Goal: Task Accomplishment & Management: Understand process/instructions

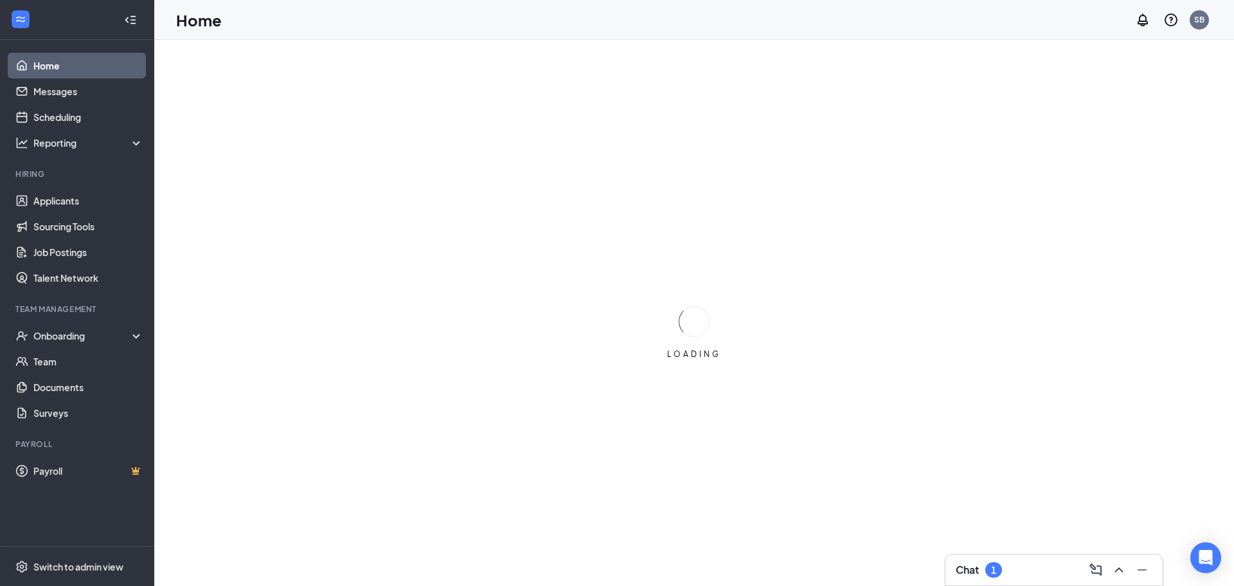
click at [1129, 561] on div at bounding box center [1140, 569] width 23 height 21
click at [1108, 566] on div at bounding box center [1117, 569] width 23 height 21
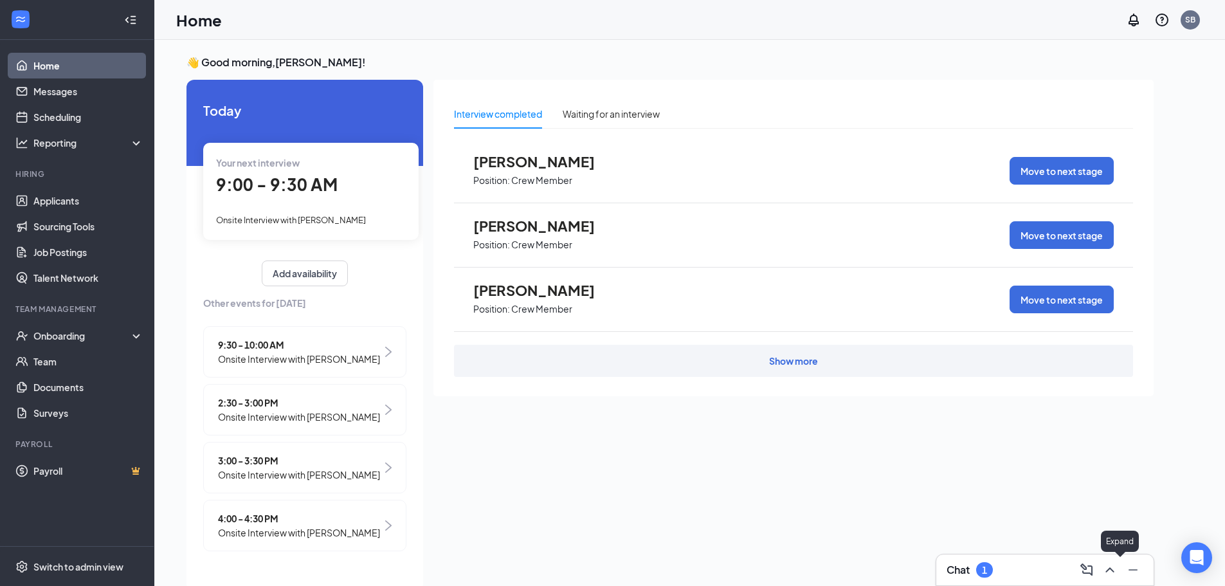
click at [1113, 565] on icon "ChevronUp" at bounding box center [1109, 569] width 15 height 15
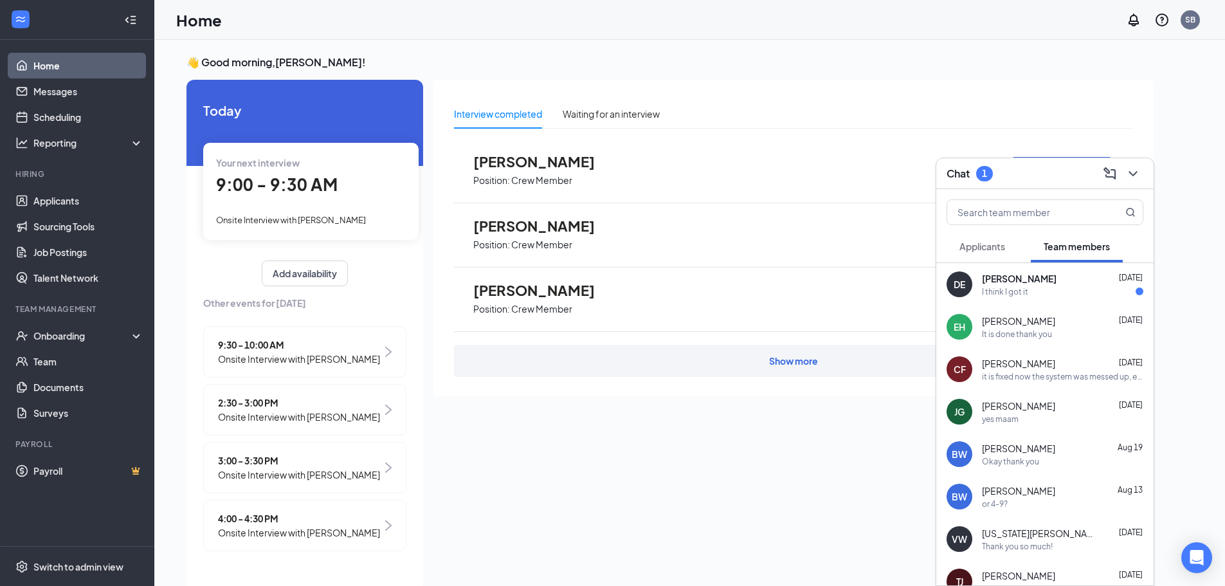
click at [1041, 289] on div "I think I got it" at bounding box center [1062, 291] width 161 height 11
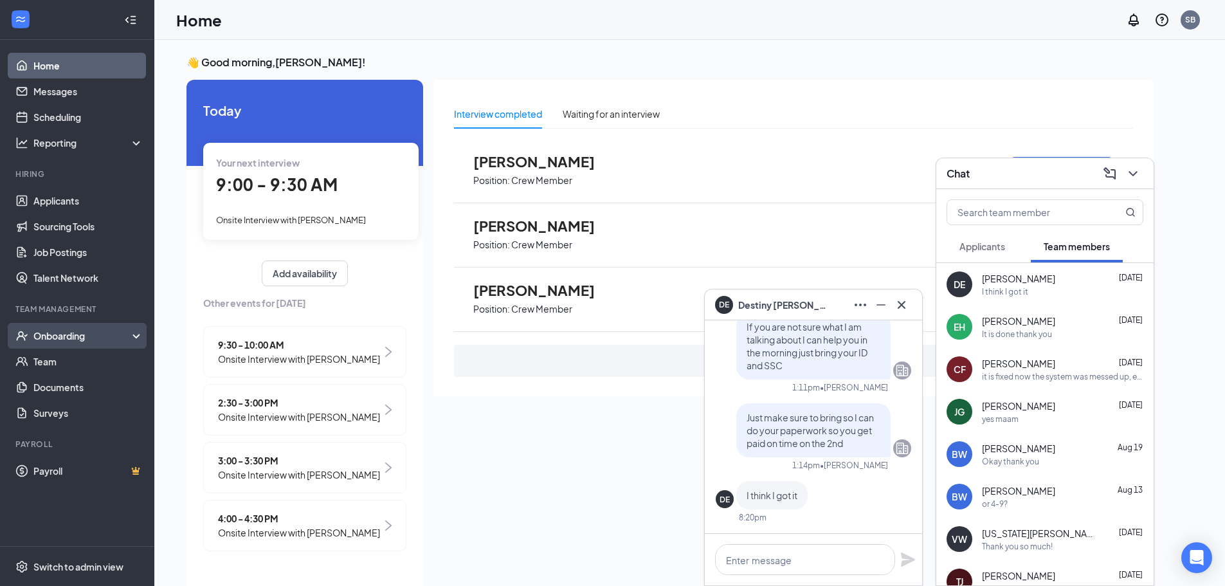
click at [56, 339] on div "Onboarding" at bounding box center [82, 335] width 99 height 13
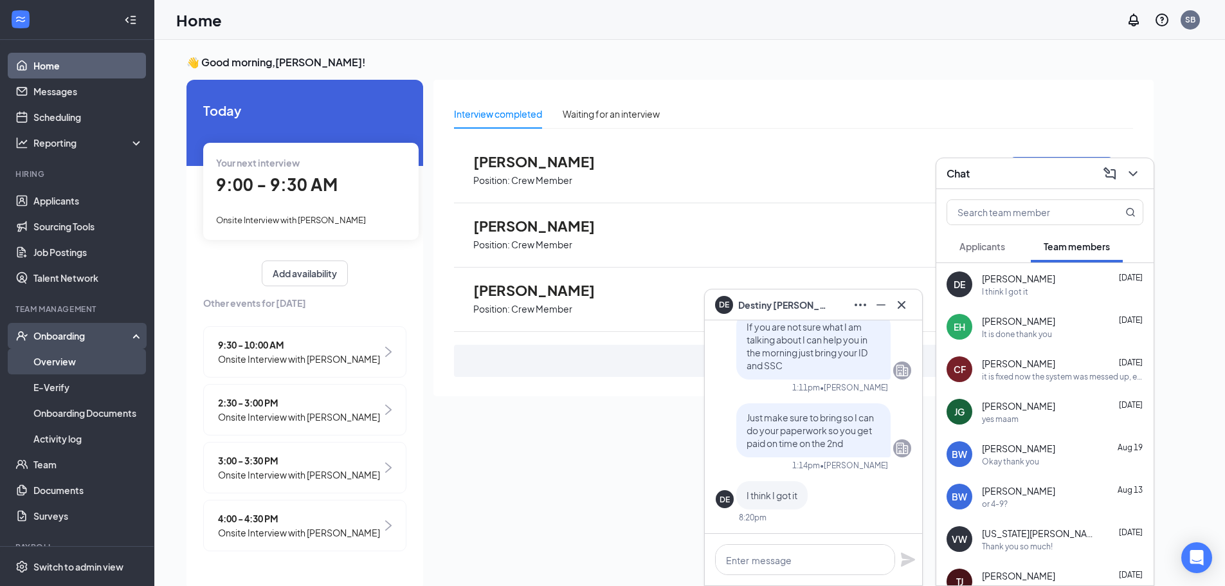
click at [60, 359] on link "Overview" at bounding box center [88, 361] width 110 height 26
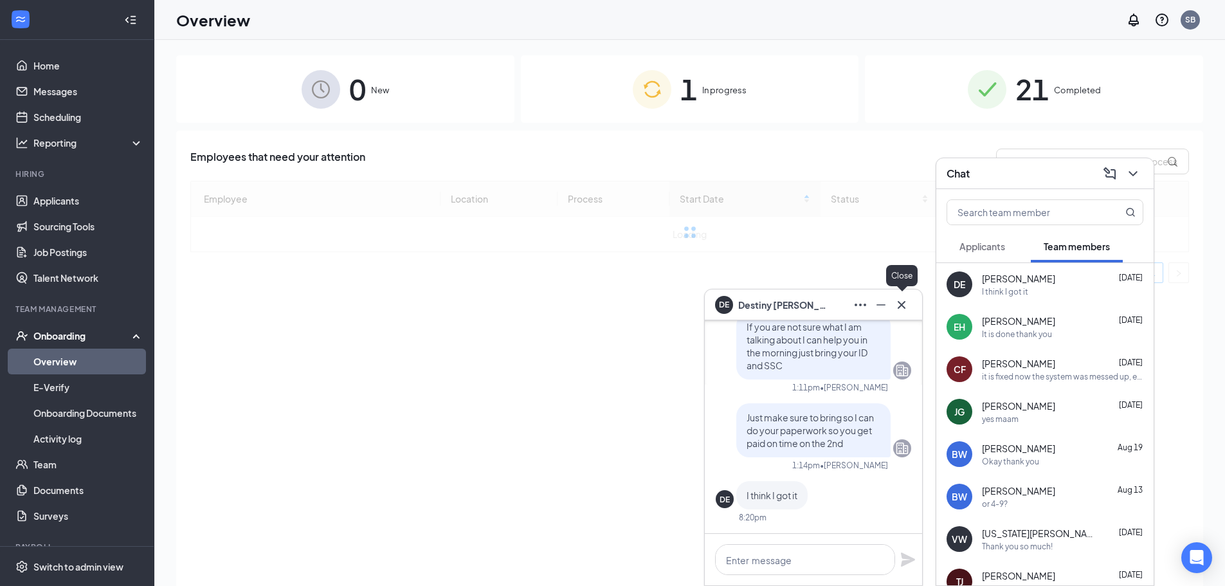
click at [902, 309] on icon "Cross" at bounding box center [900, 304] width 15 height 15
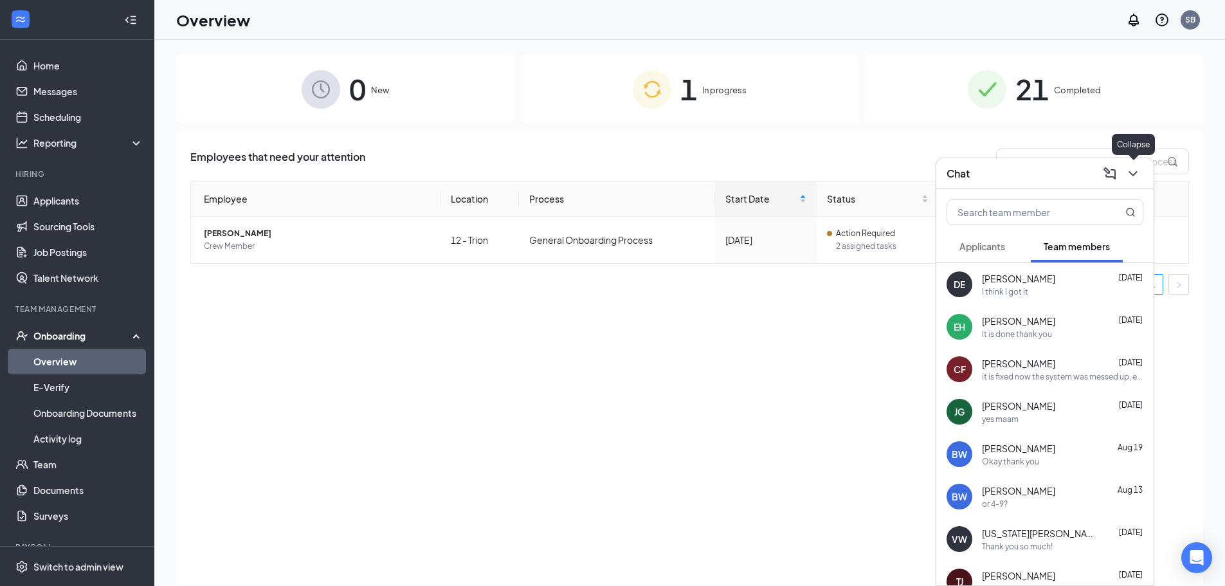
click at [1129, 175] on icon "ChevronDown" at bounding box center [1132, 173] width 15 height 15
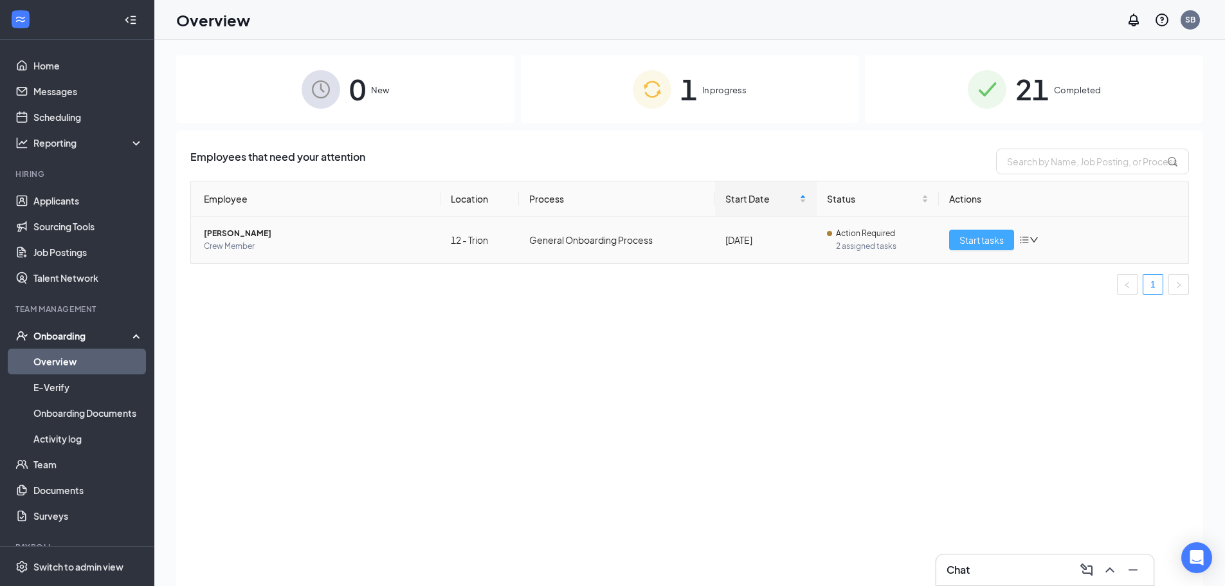
click at [999, 235] on span "Start tasks" at bounding box center [981, 240] width 44 height 14
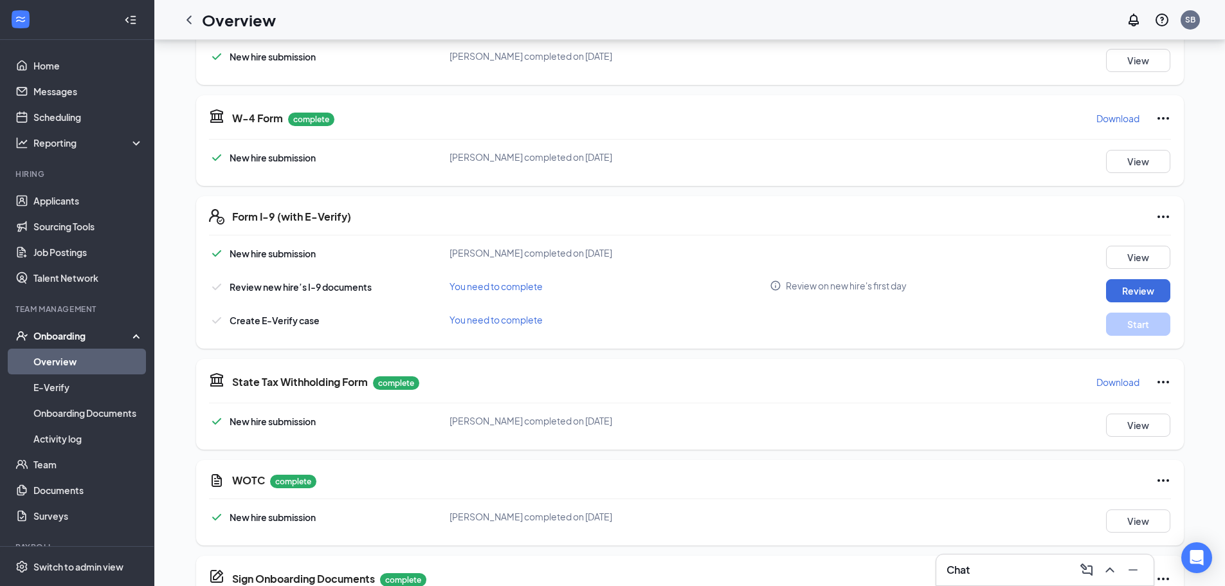
scroll to position [350, 0]
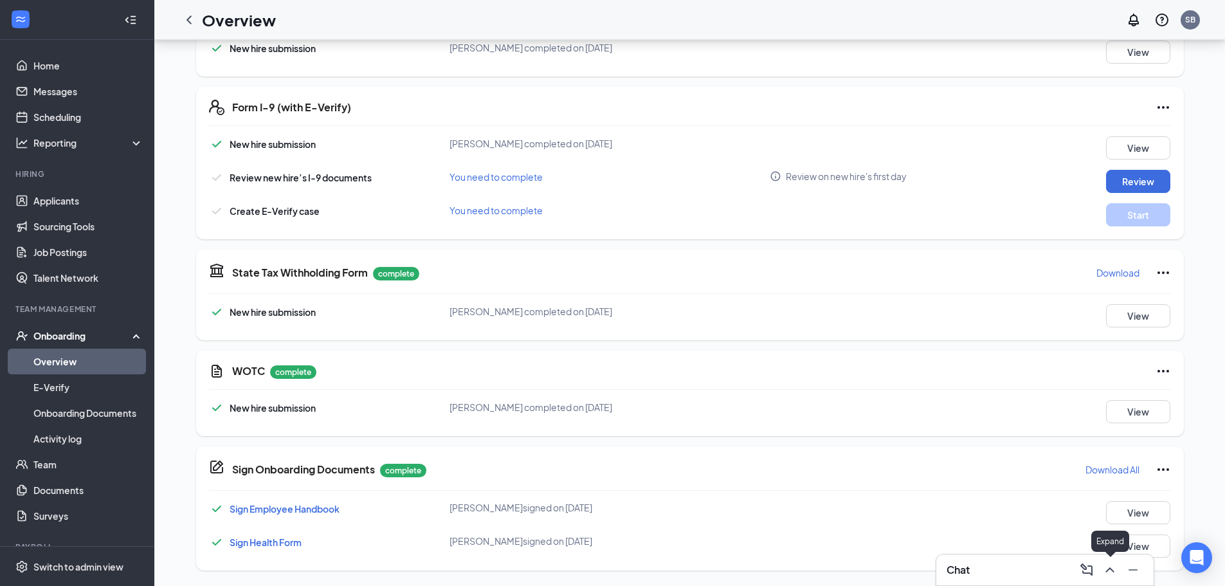
click at [1110, 575] on icon "ChevronUp" at bounding box center [1109, 569] width 15 height 15
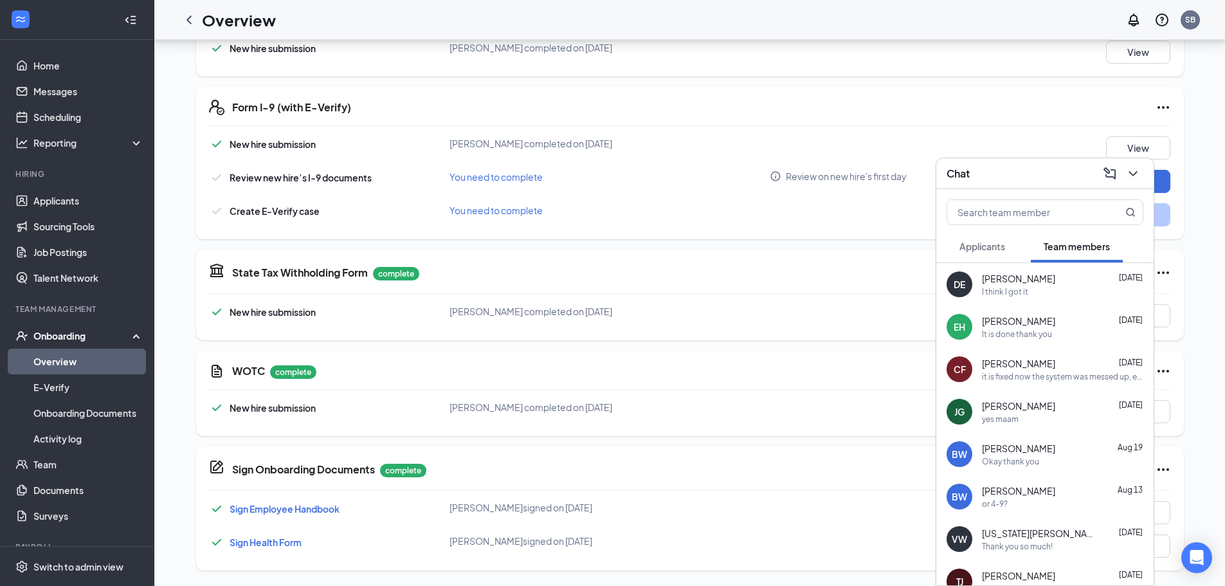
click at [1046, 288] on div "I think I got it" at bounding box center [1062, 291] width 161 height 11
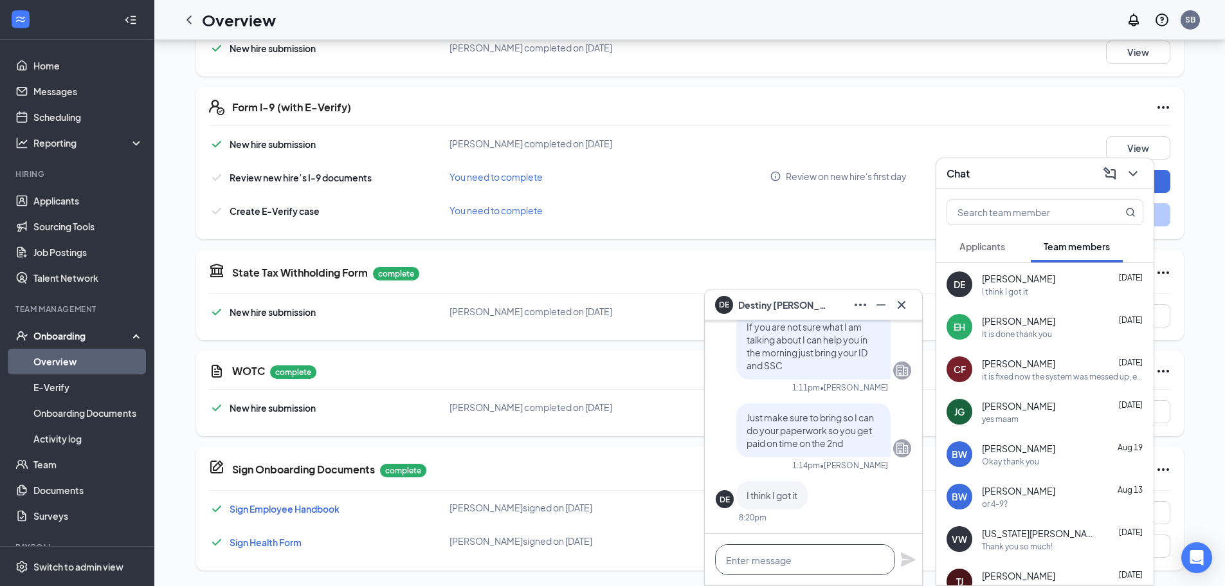
click at [825, 555] on textarea at bounding box center [805, 559] width 180 height 31
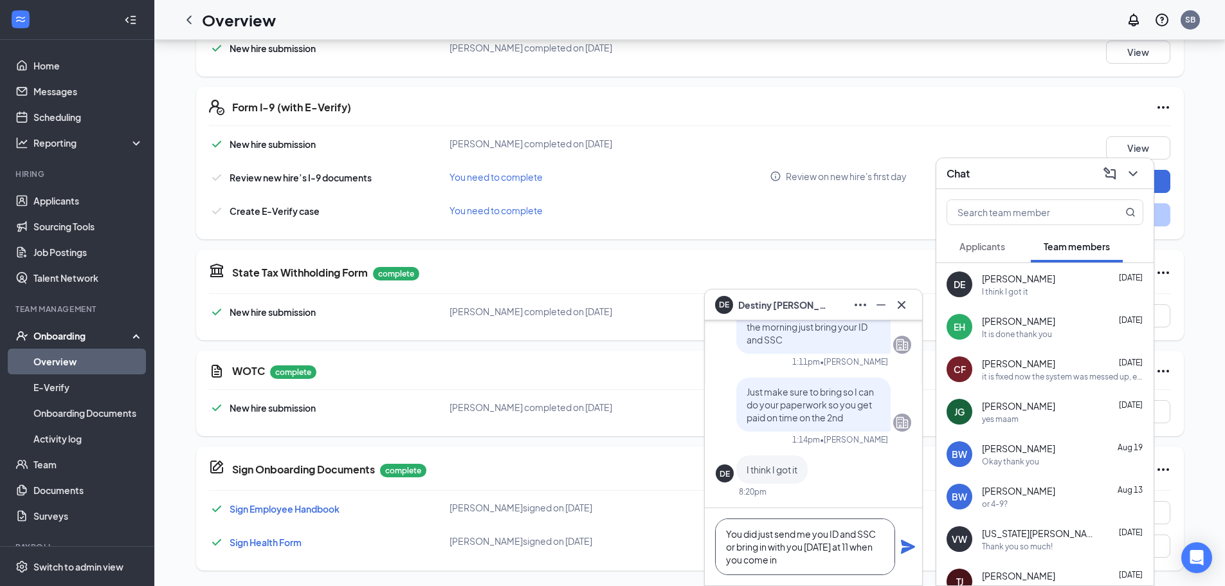
type textarea "You did just send me you ID and SSC or bring in with you [DATE] at 11 when you …"
click at [905, 540] on icon "Plane" at bounding box center [907, 546] width 15 height 15
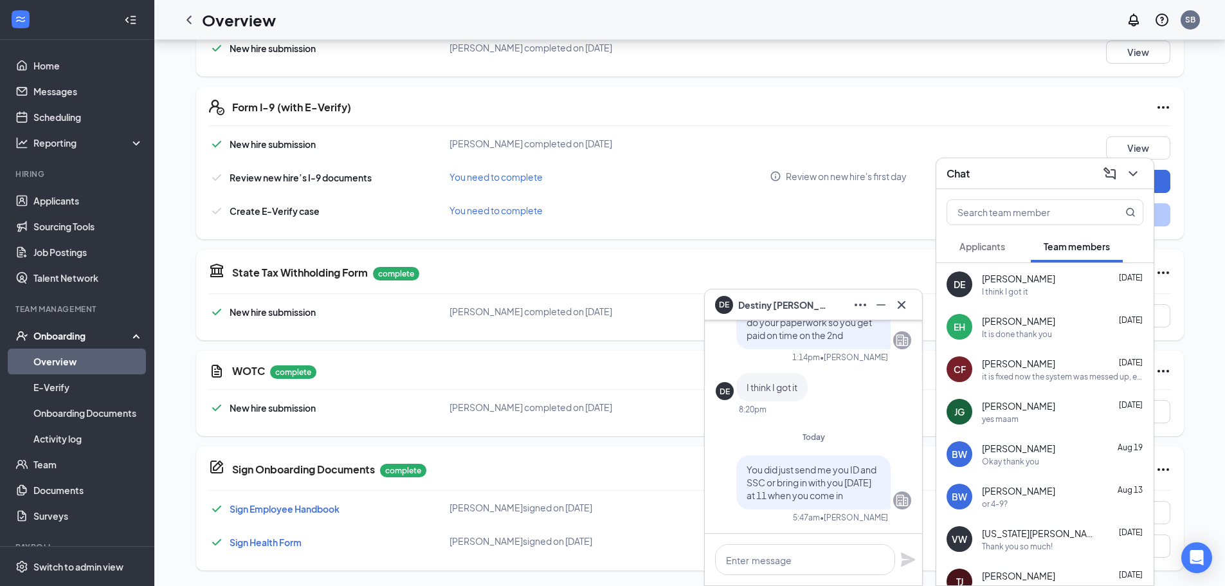
click at [913, 303] on div "DE [PERSON_NAME]" at bounding box center [812, 304] width 217 height 31
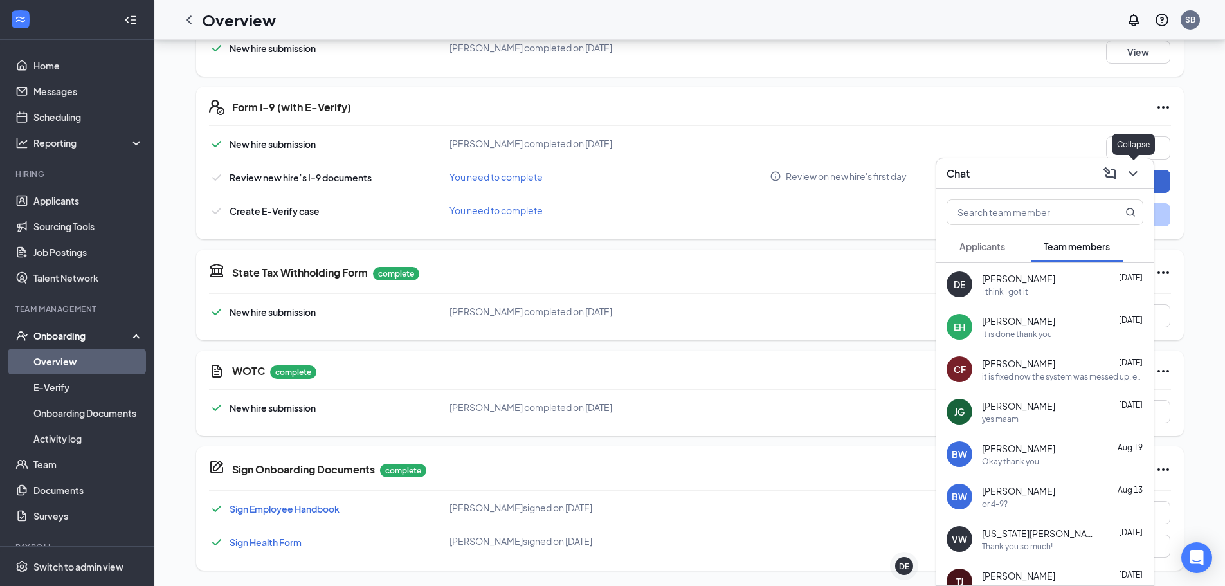
drag, startPoint x: 1133, startPoint y: 170, endPoint x: 1119, endPoint y: 189, distance: 23.0
click at [1133, 171] on icon "ChevronDown" at bounding box center [1132, 173] width 15 height 15
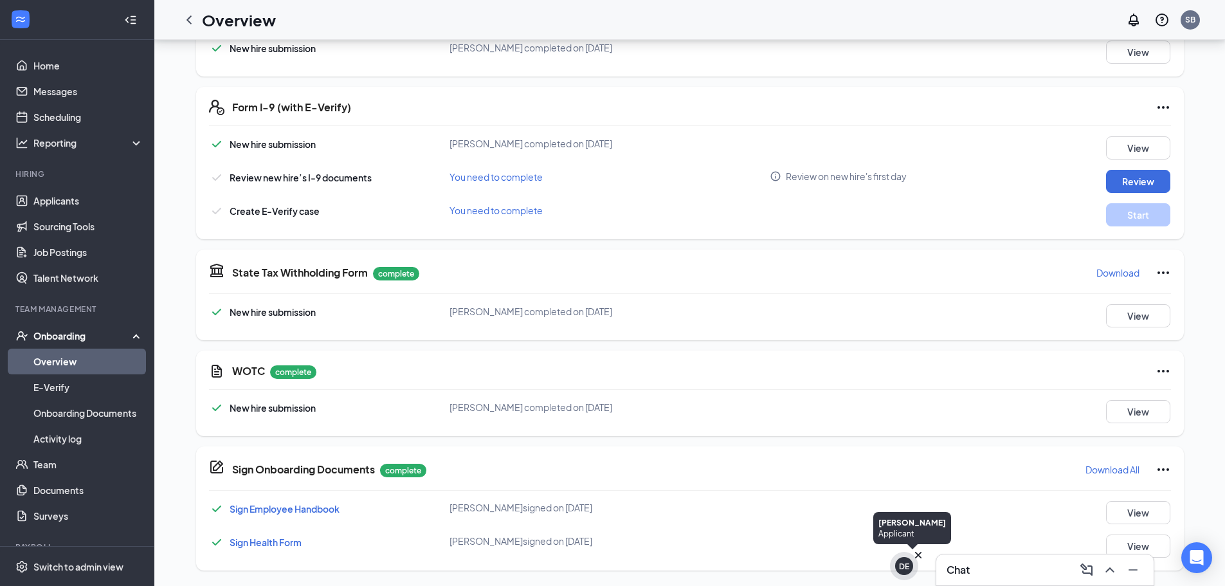
click at [917, 553] on icon "Cross" at bounding box center [918, 555] width 6 height 6
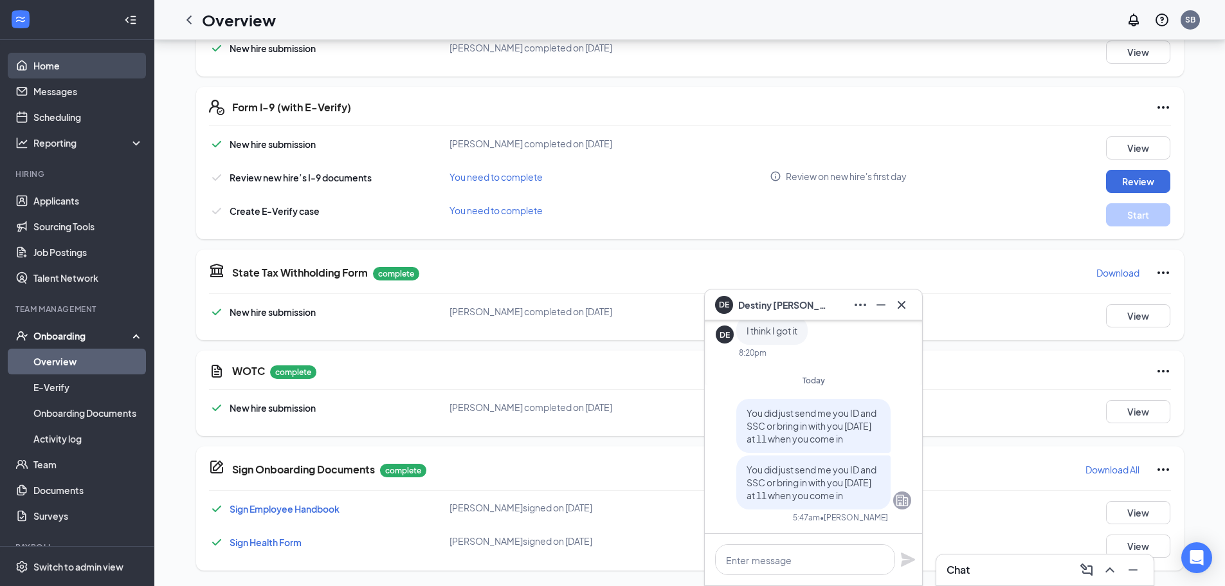
click at [62, 67] on link "Home" at bounding box center [88, 66] width 110 height 26
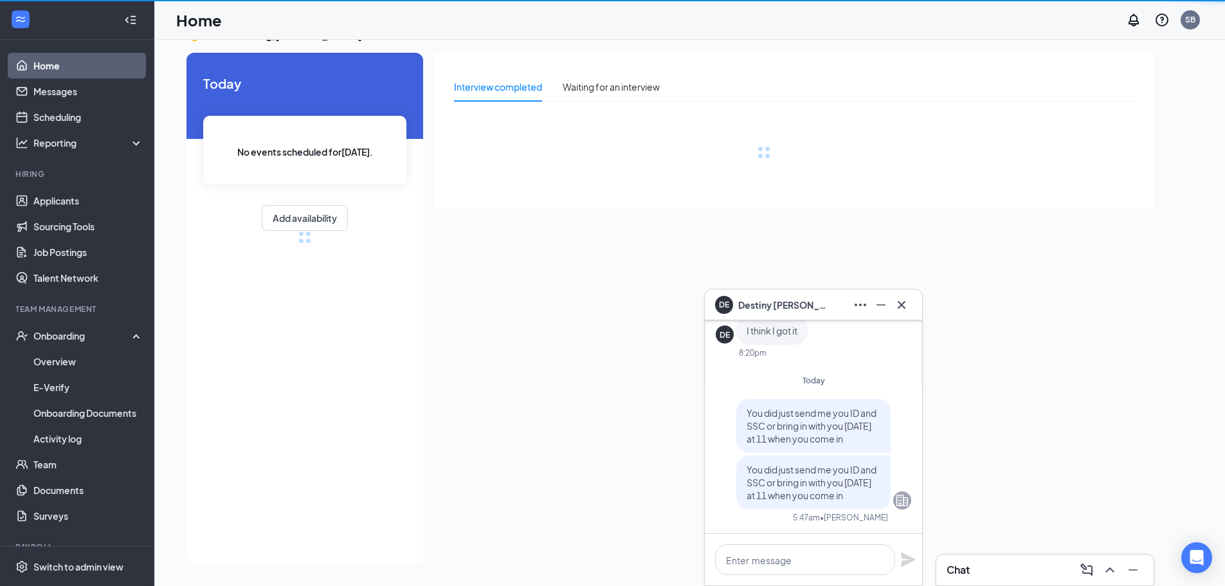
scroll to position [27, 0]
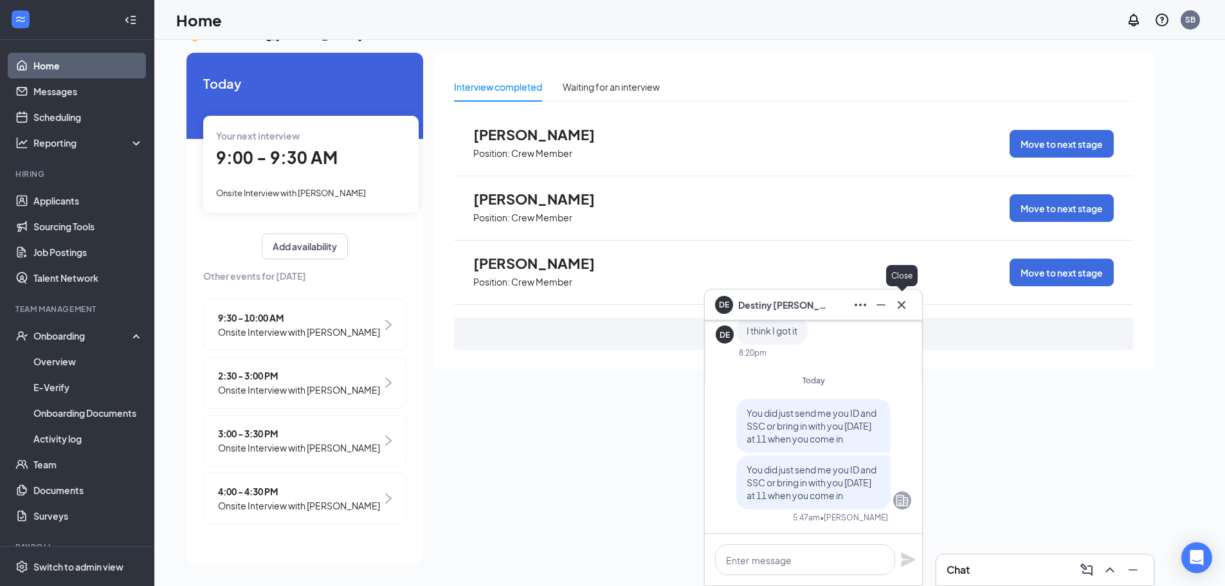
click at [901, 305] on icon "Cross" at bounding box center [900, 304] width 15 height 15
